Goal: Transaction & Acquisition: Purchase product/service

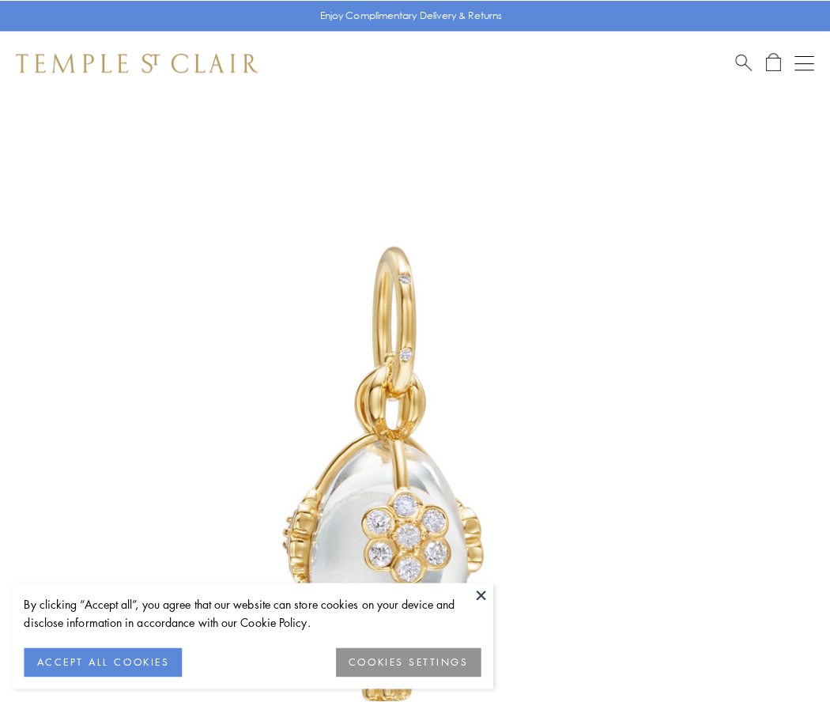
scroll to position [6, 0]
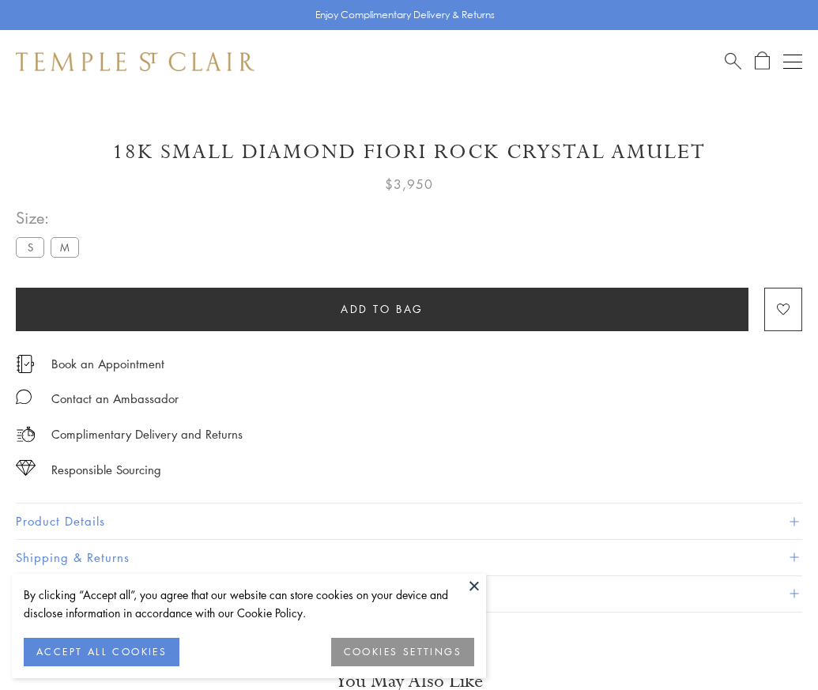
click at [382, 308] on span "Add to bag" at bounding box center [382, 308] width 83 height 17
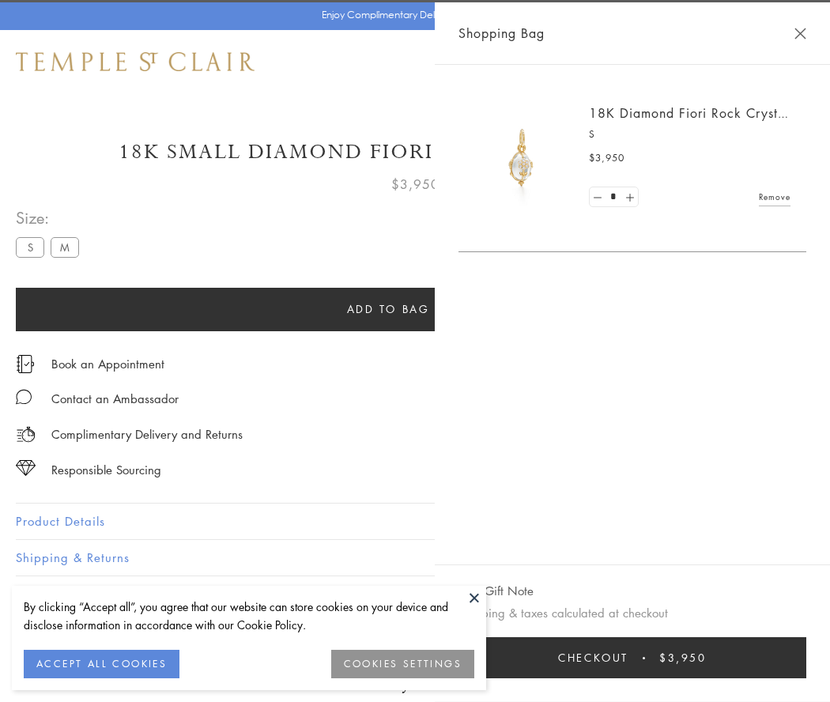
click at [629, 658] on span "Checkout" at bounding box center [593, 657] width 70 height 17
